Goal: Information Seeking & Learning: Learn about a topic

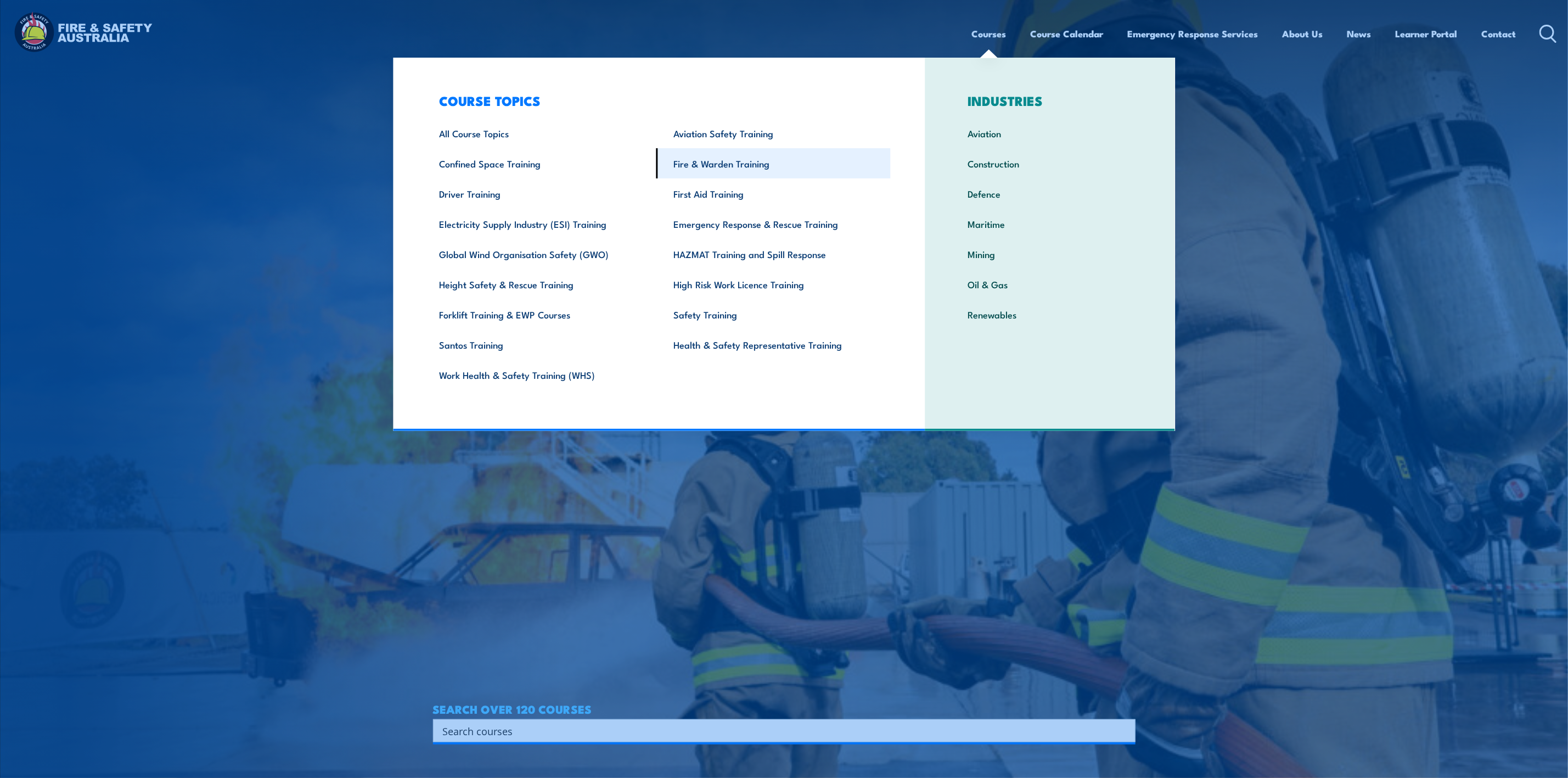
click at [723, 166] on link "Fire & Warden Training" at bounding box center [774, 163] width 234 height 30
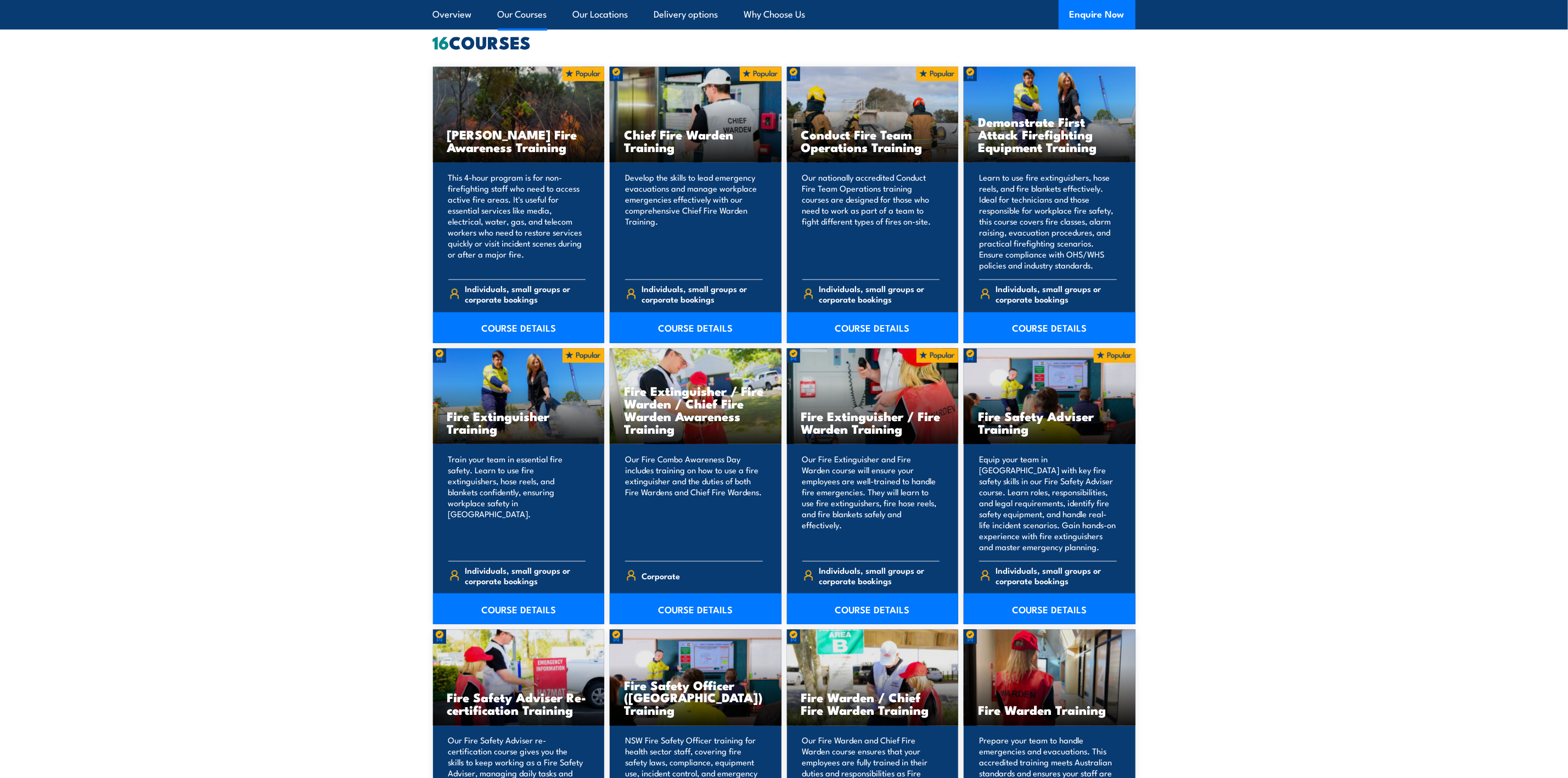
scroll to position [906, 0]
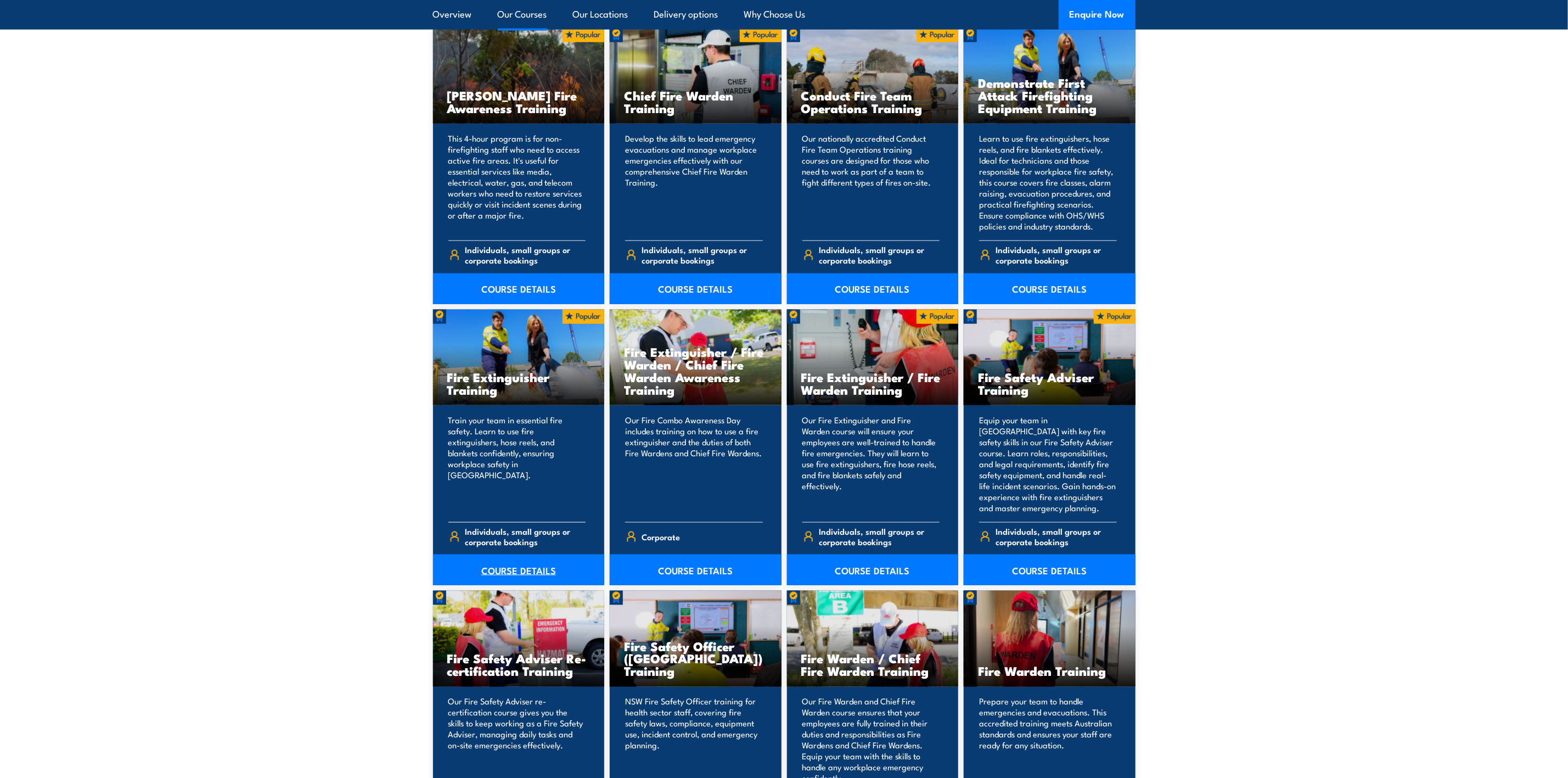
click at [515, 569] on link "COURSE DETAILS" at bounding box center [518, 569] width 172 height 31
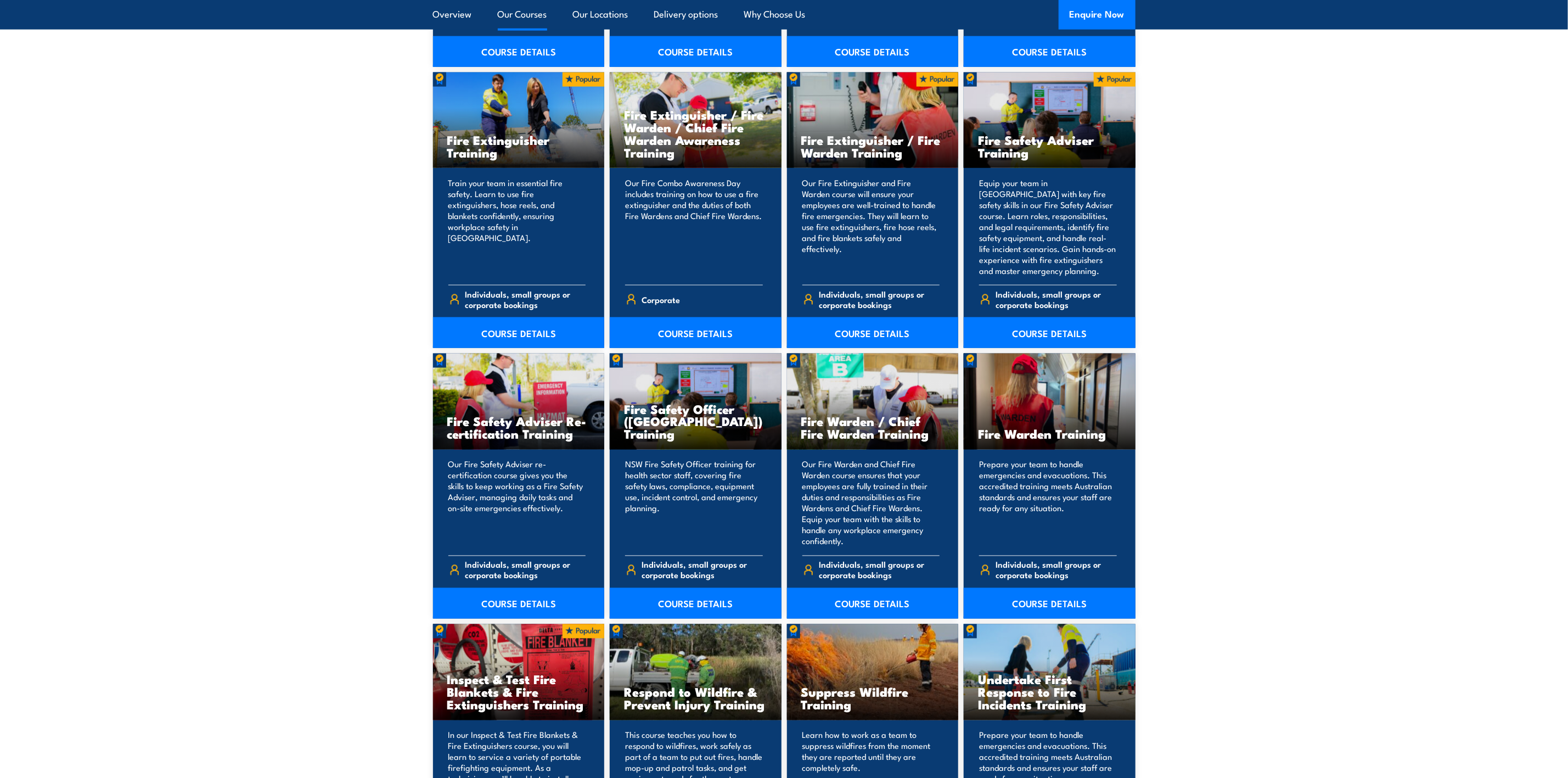
scroll to position [1153, 0]
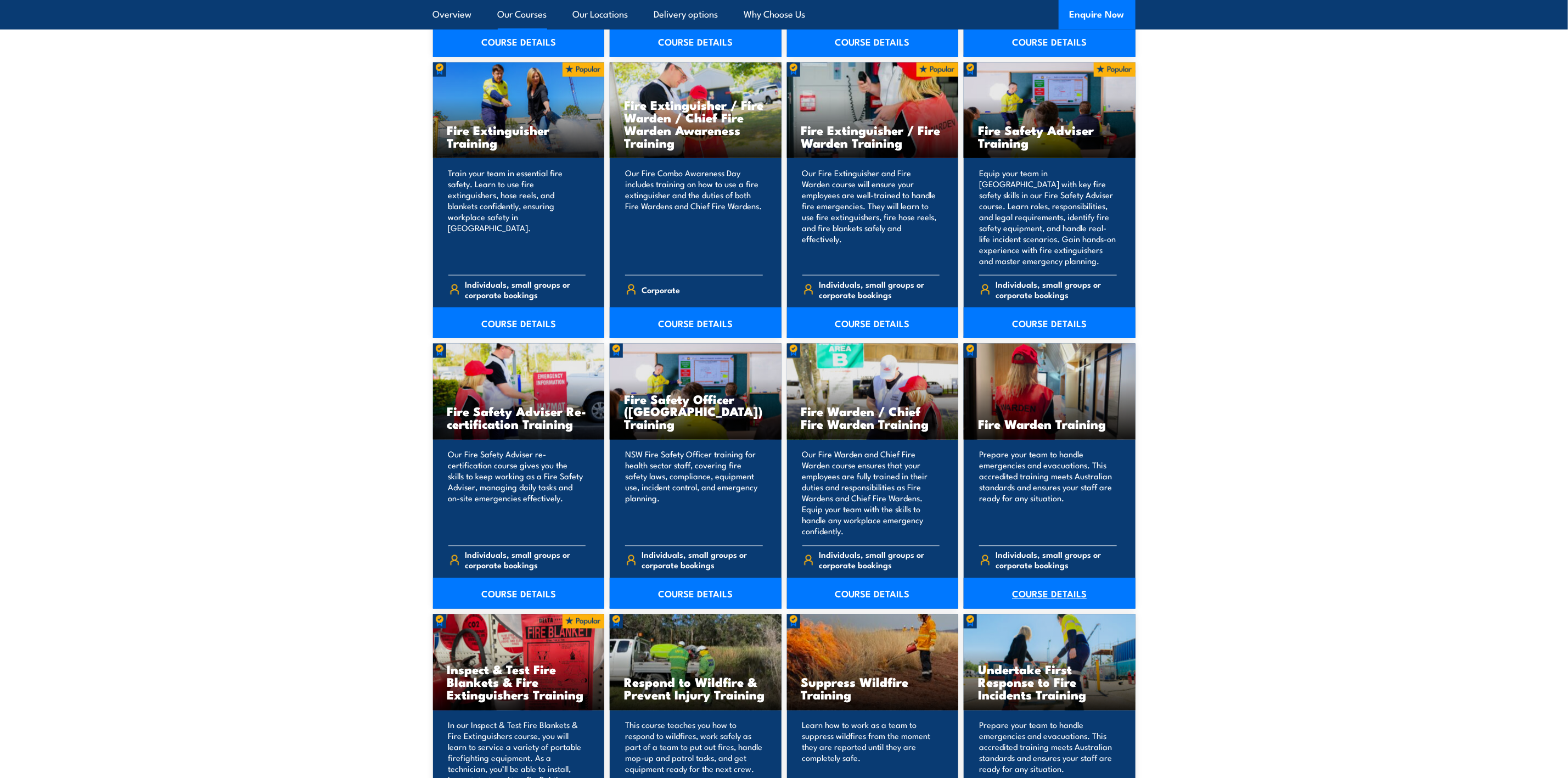
click at [1041, 594] on link "COURSE DETAILS" at bounding box center [1049, 594] width 172 height 31
click at [506, 320] on link "COURSE DETAILS" at bounding box center [518, 323] width 172 height 31
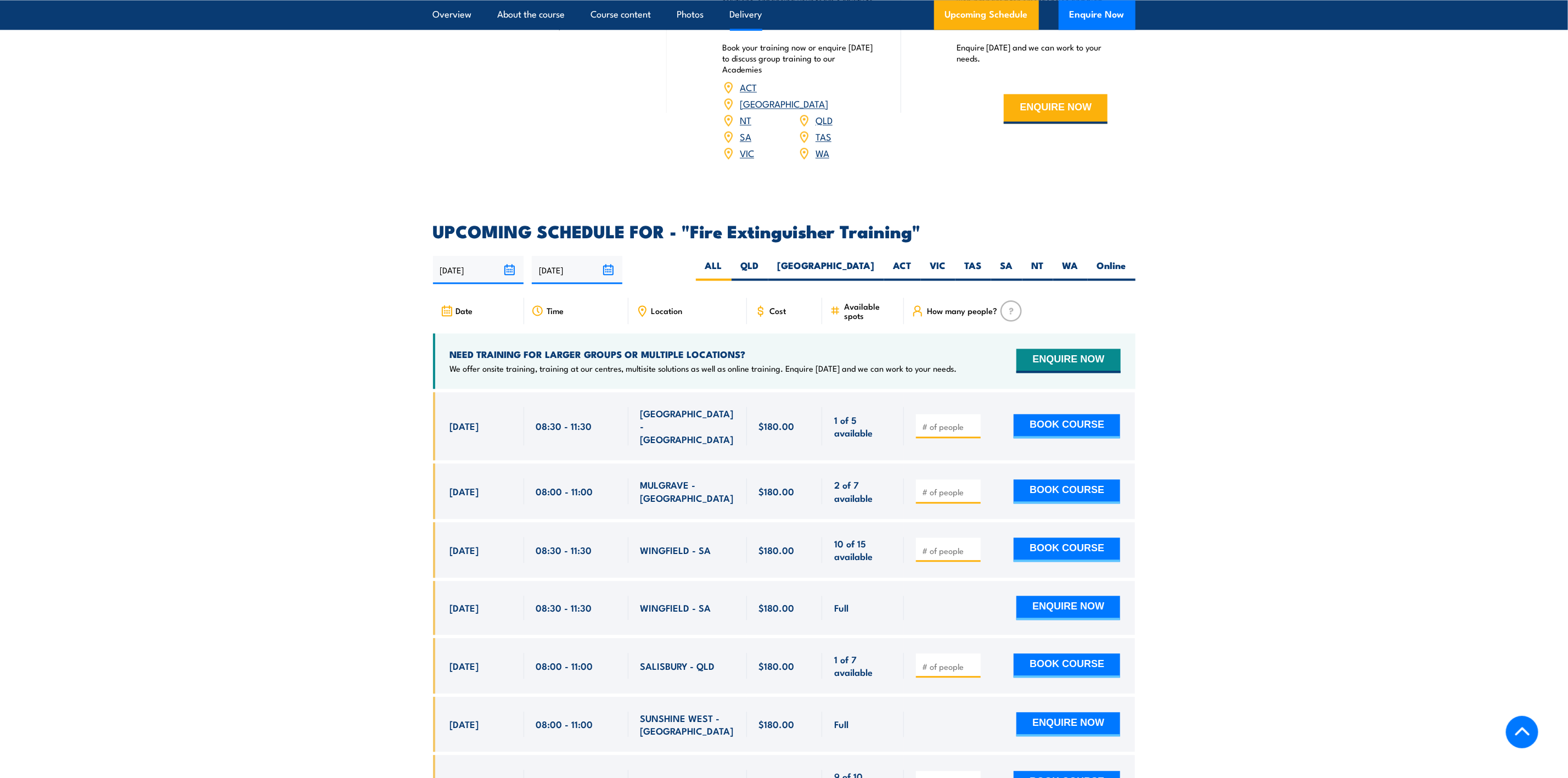
scroll to position [1730, 0]
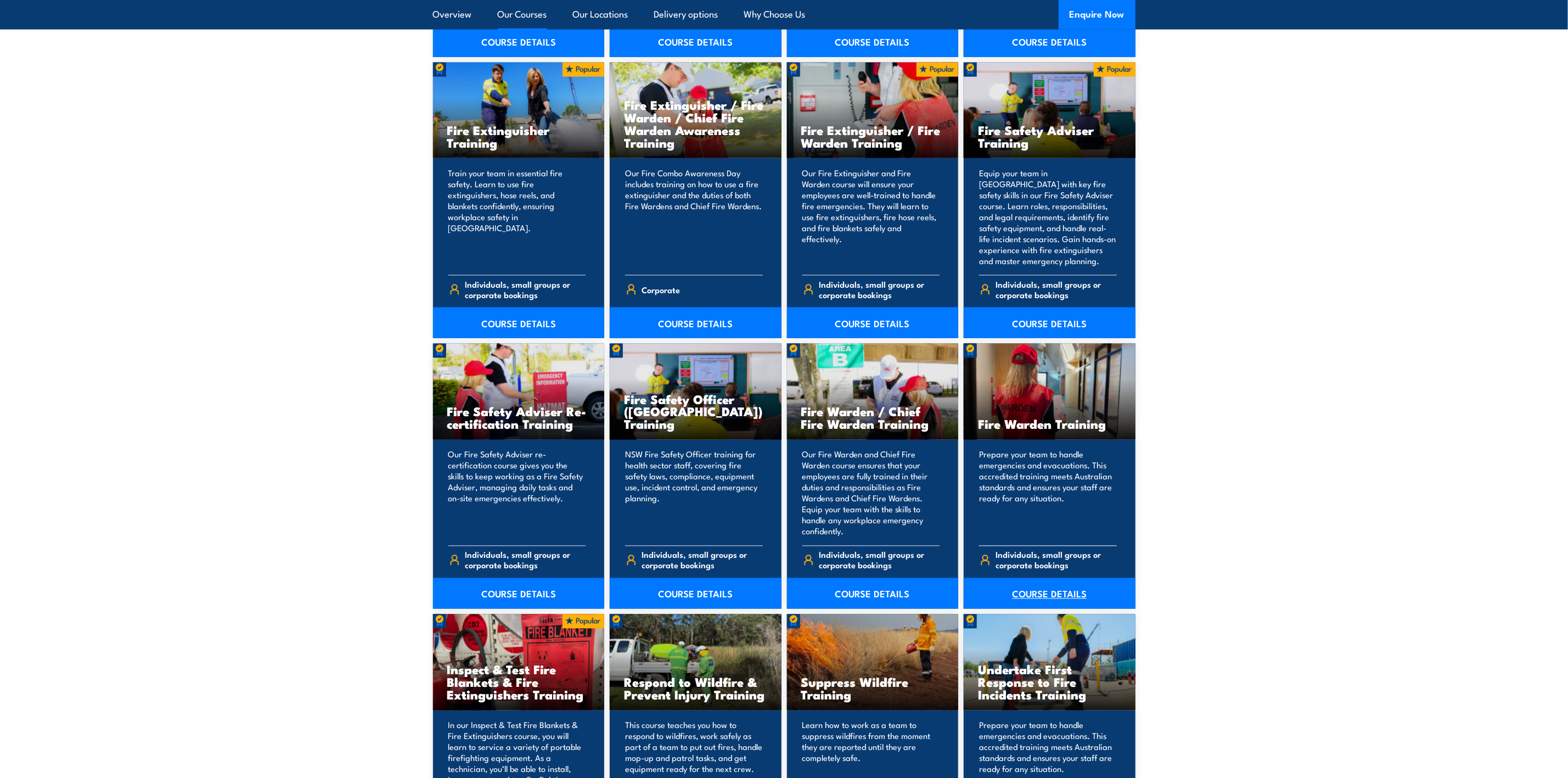
click at [1049, 600] on link "COURSE DETAILS" at bounding box center [1049, 594] width 172 height 31
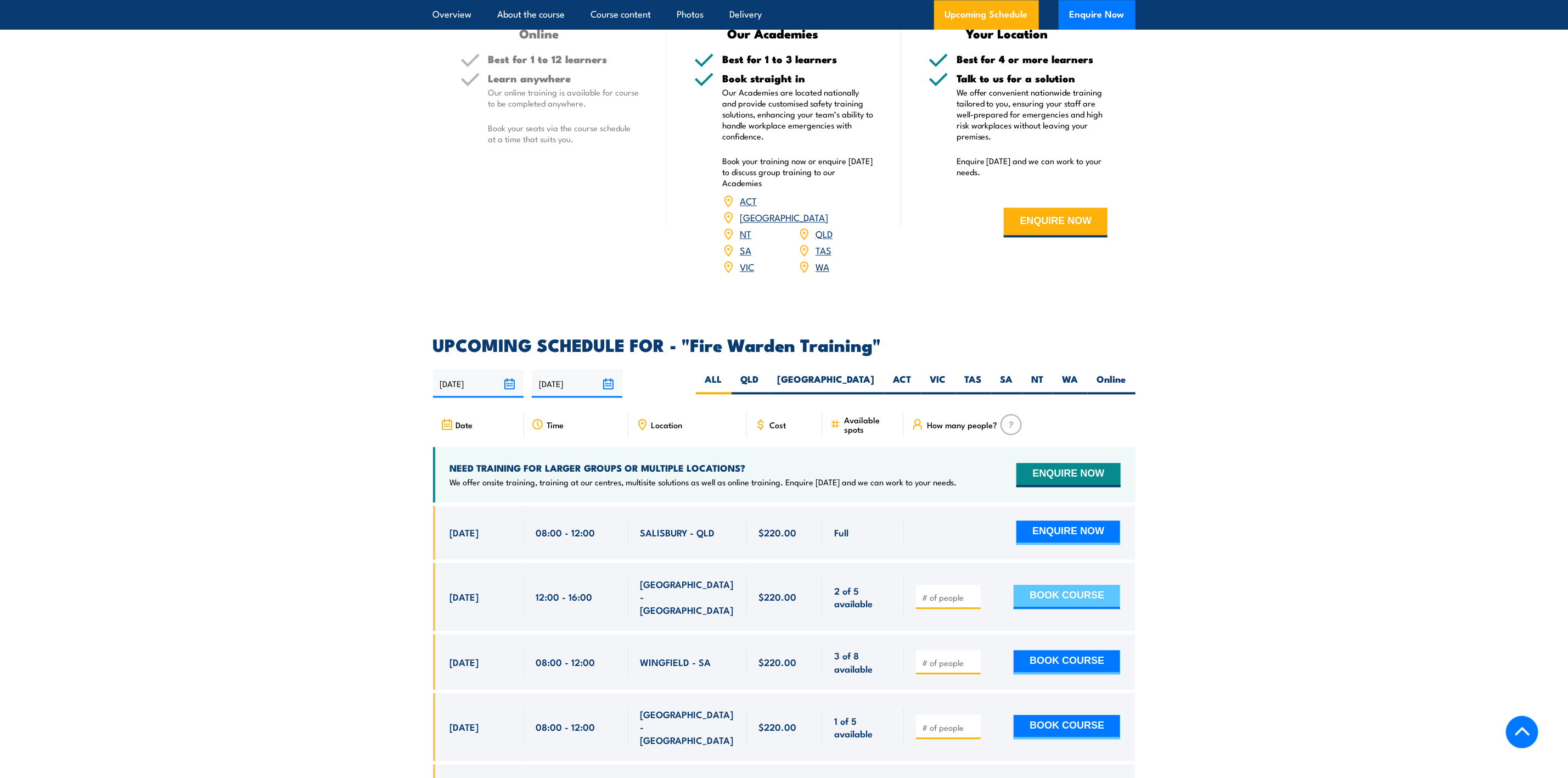
scroll to position [1976, 0]
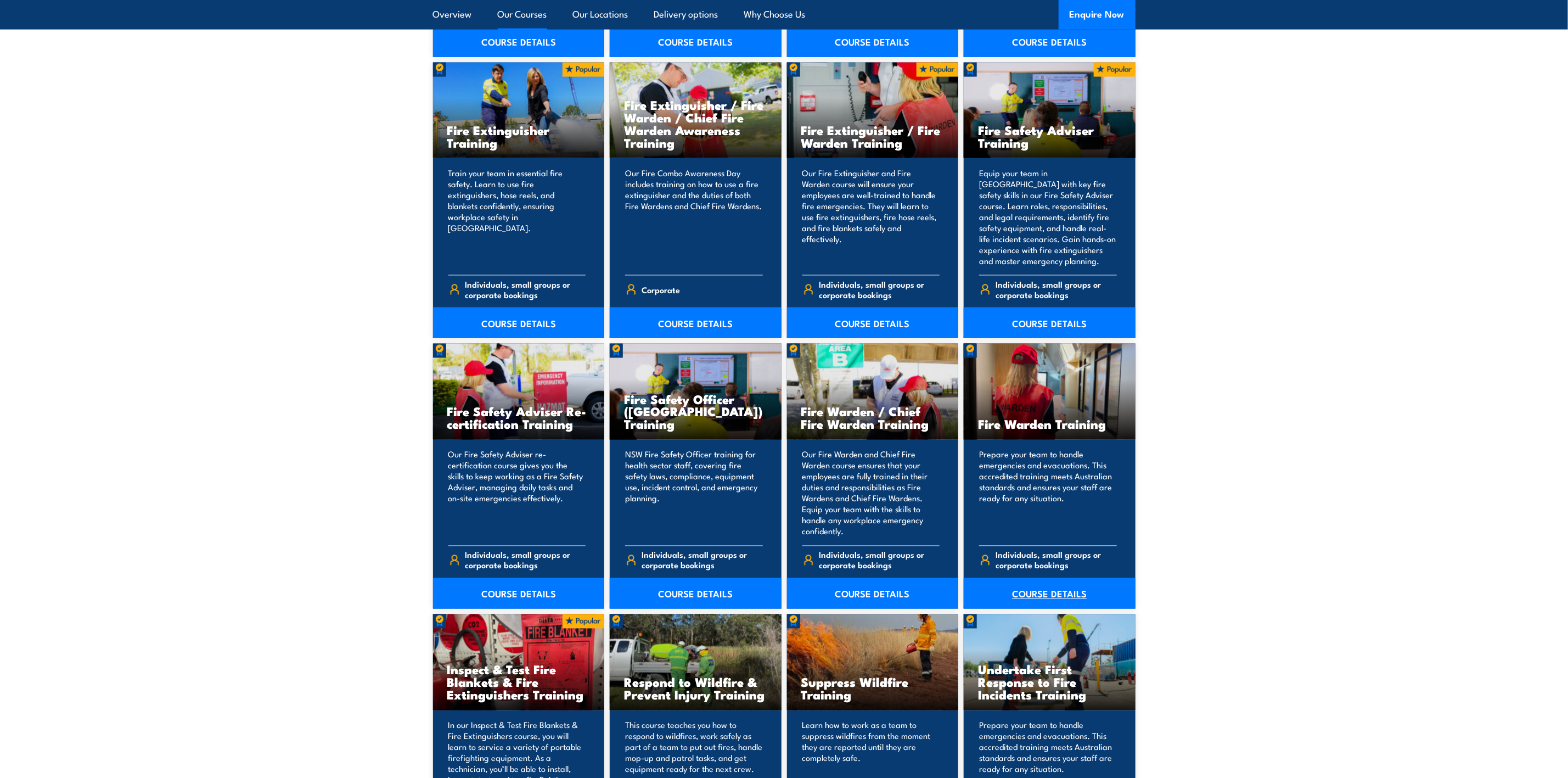
click at [1065, 594] on link "COURSE DETAILS" at bounding box center [1049, 594] width 172 height 31
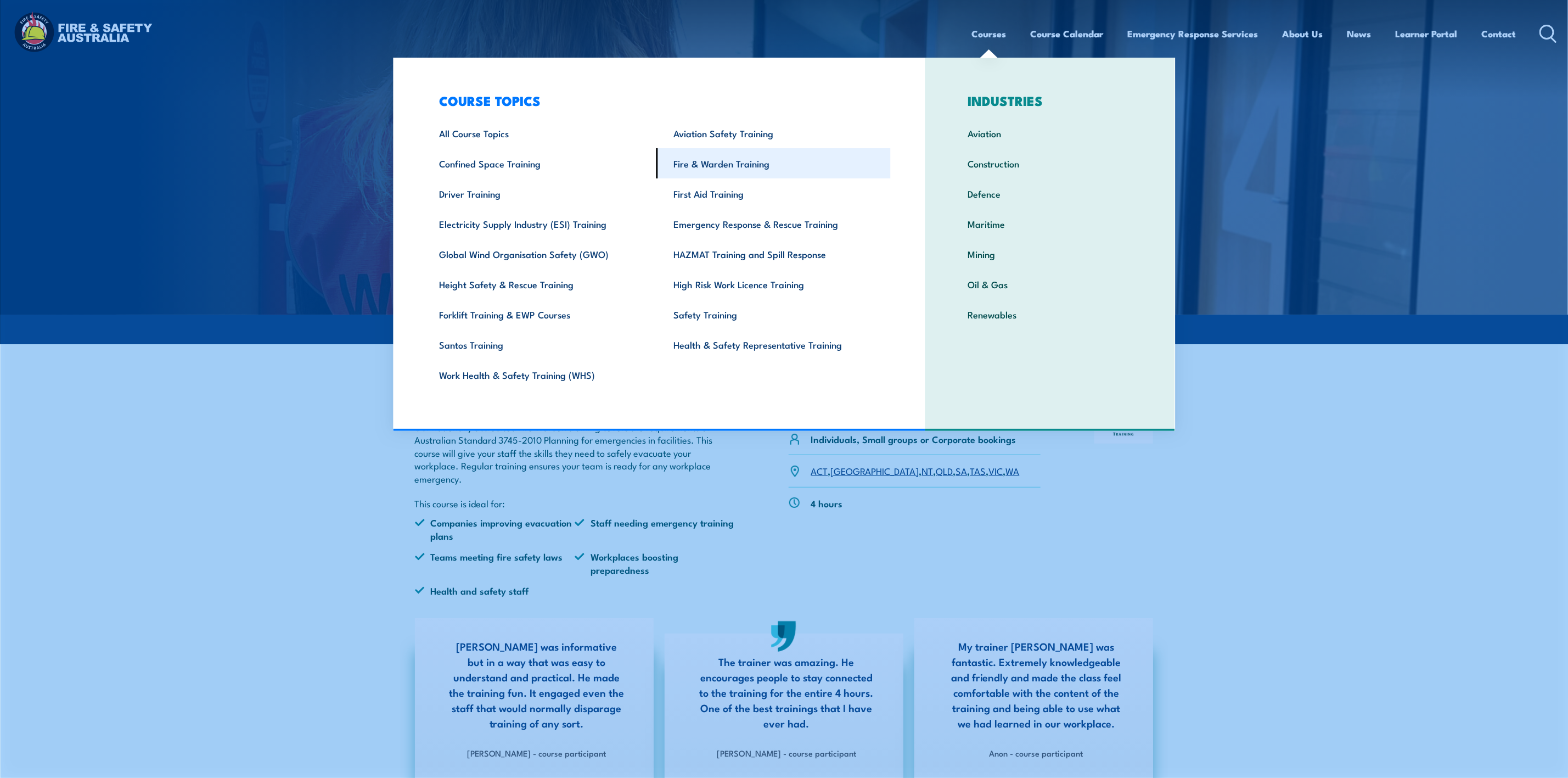
click at [750, 166] on link "Fire & Warden Training" at bounding box center [774, 163] width 234 height 30
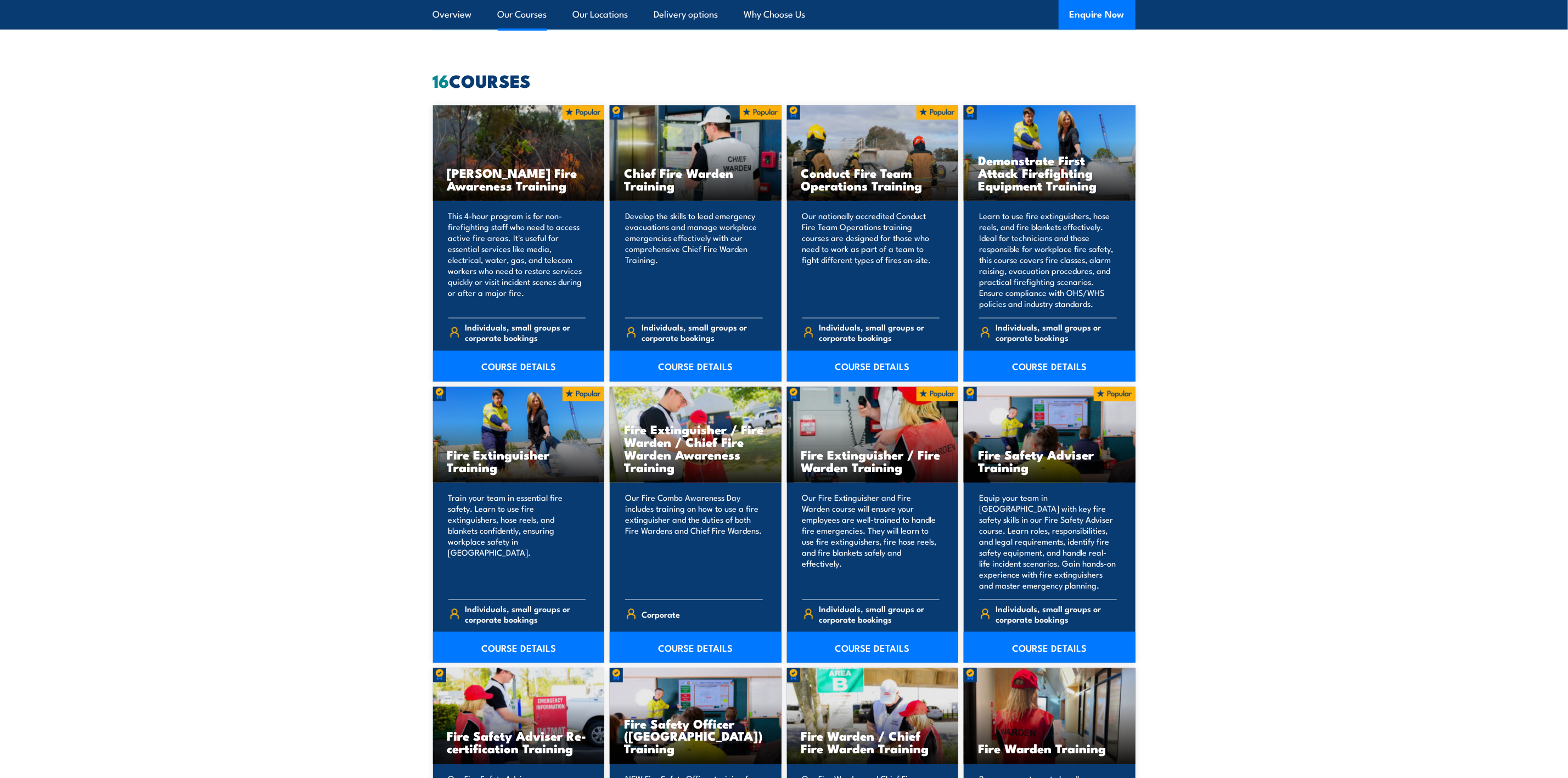
scroll to position [1153, 0]
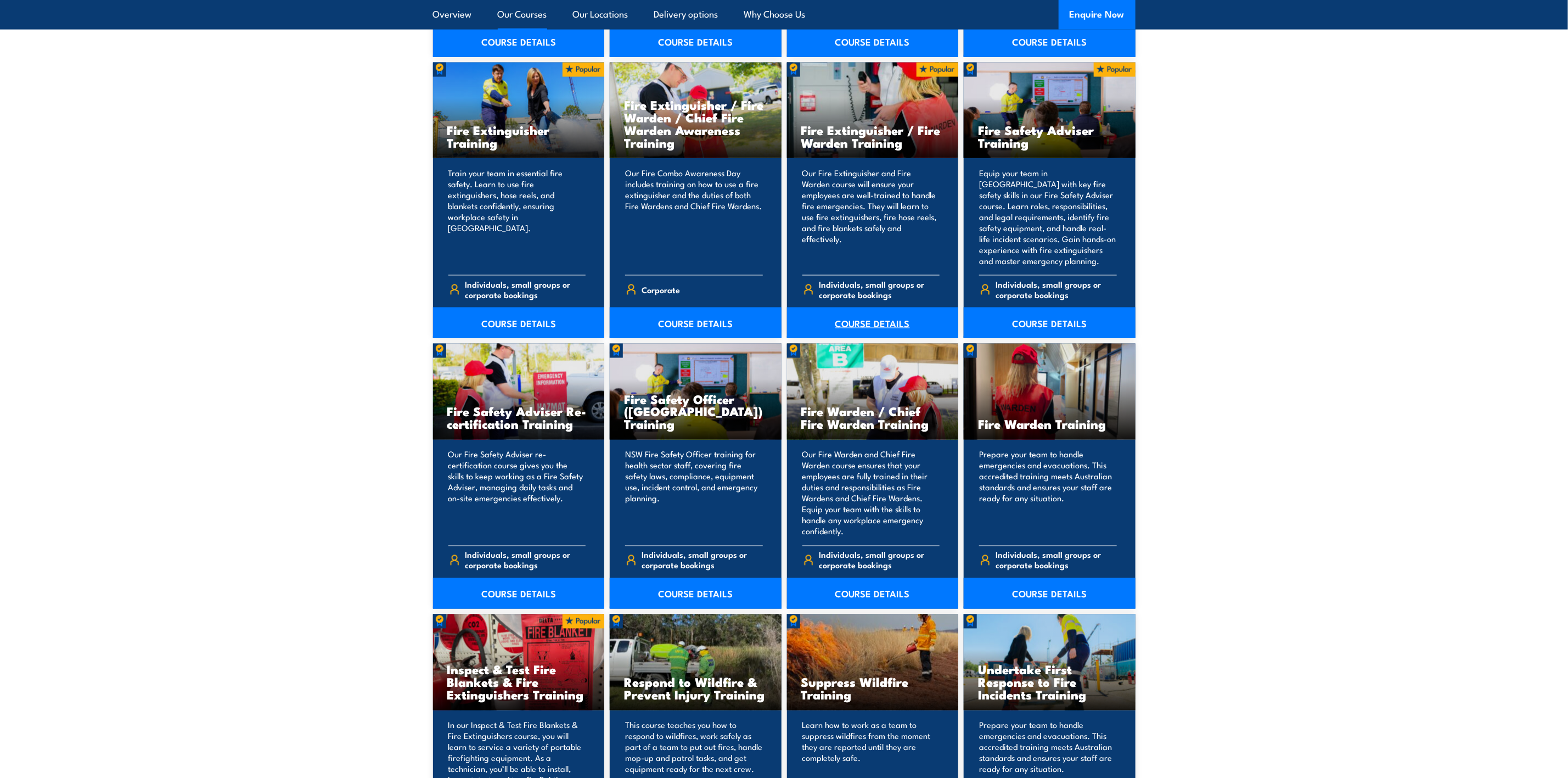
click at [876, 318] on link "COURSE DETAILS" at bounding box center [872, 323] width 172 height 31
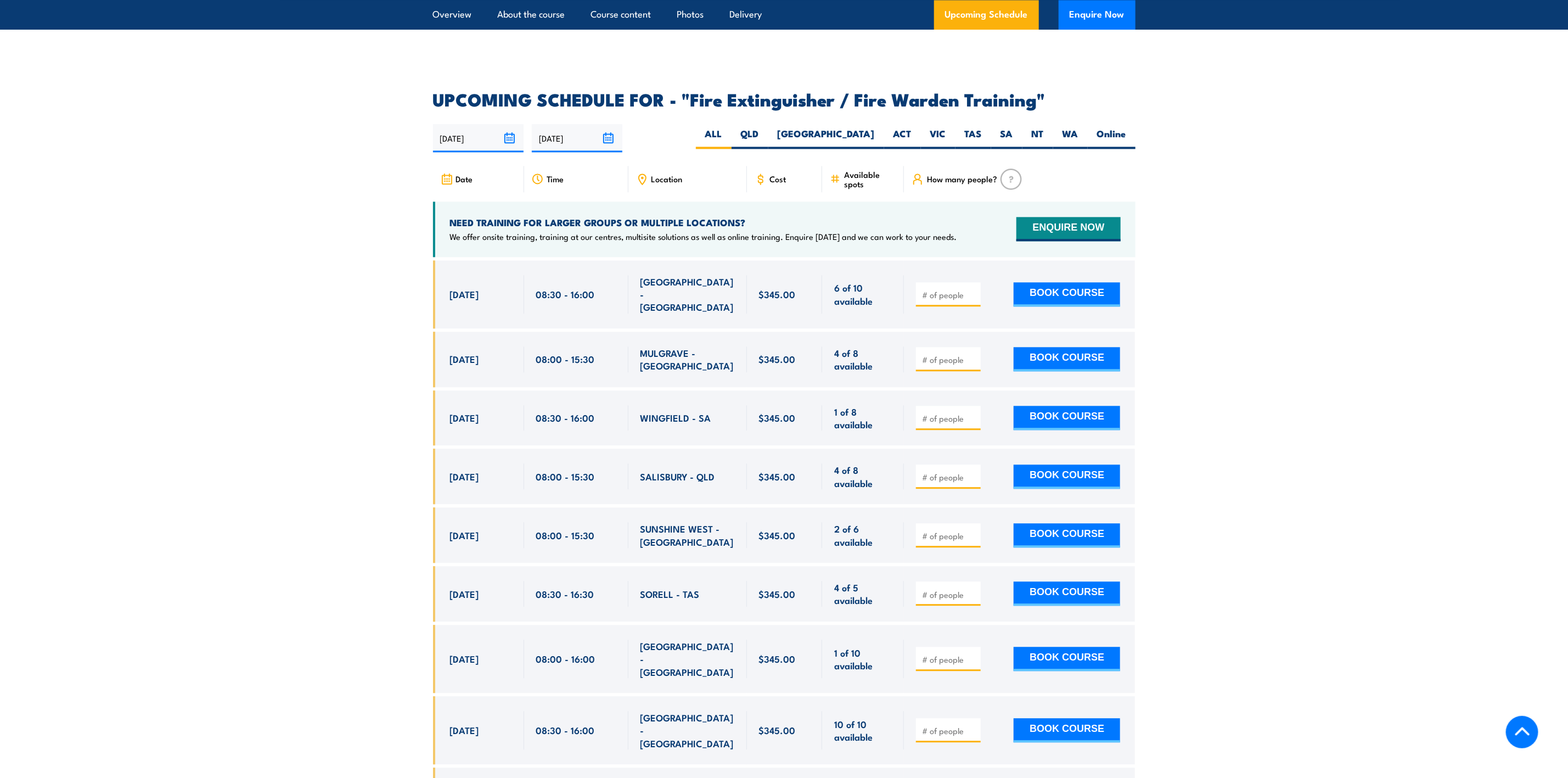
scroll to position [1730, 0]
